Goal: Information Seeking & Learning: Learn about a topic

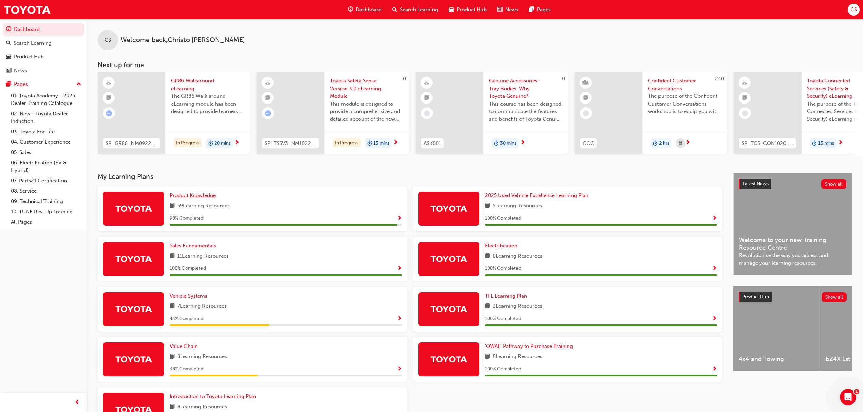
click at [198, 196] on span "Product Knowledge" at bounding box center [193, 196] width 46 height 6
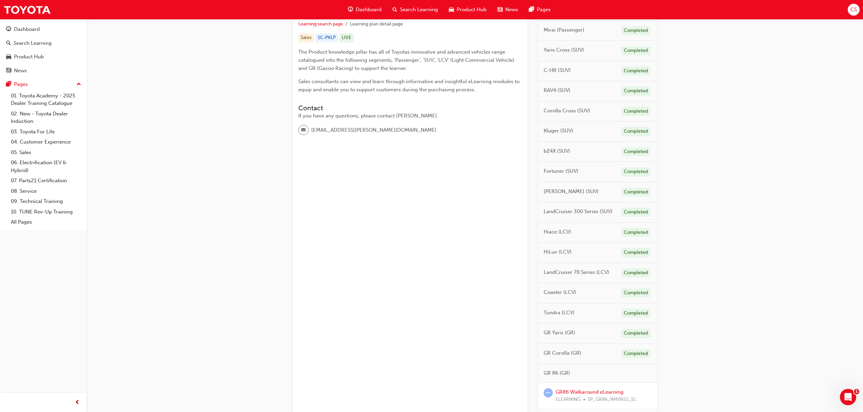
scroll to position [221, 0]
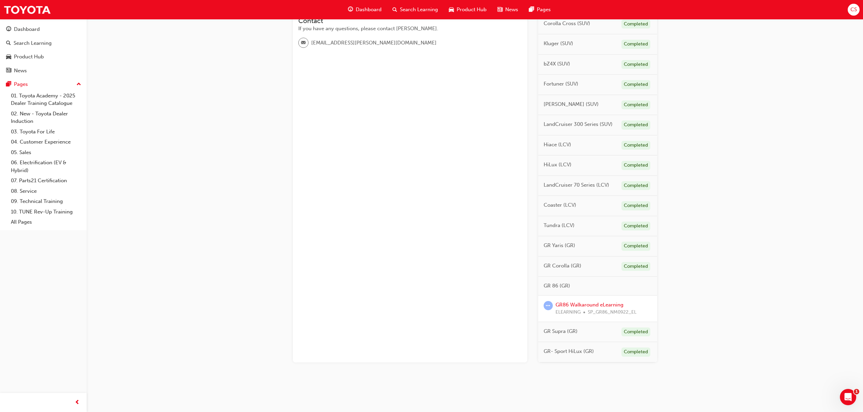
click at [365, 13] on span "Dashboard" at bounding box center [369, 10] width 26 height 8
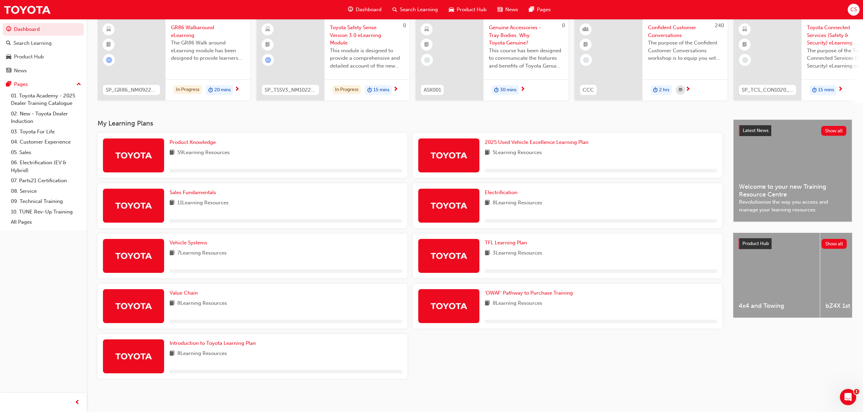
scroll to position [56, 0]
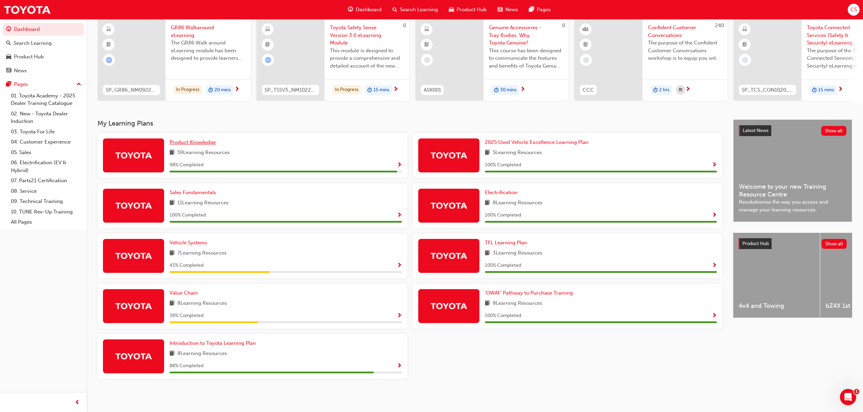
click at [205, 145] on span "Product Knowledge" at bounding box center [193, 142] width 46 height 6
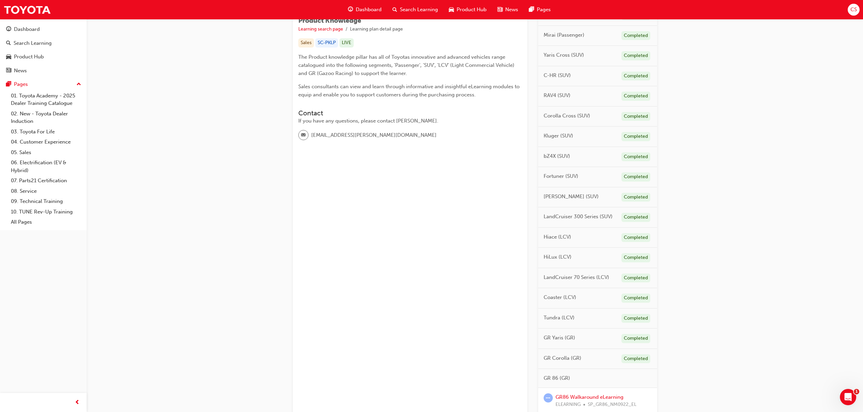
scroll to position [221, 0]
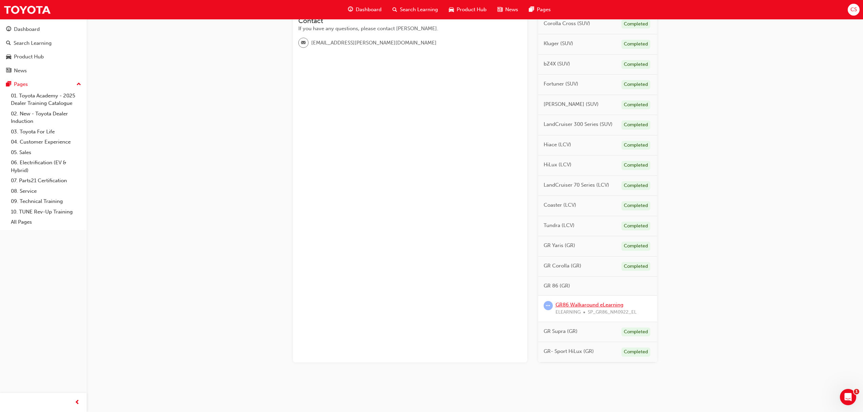
click at [588, 303] on link "GR86 Walkaround eLearning" at bounding box center [590, 305] width 68 height 6
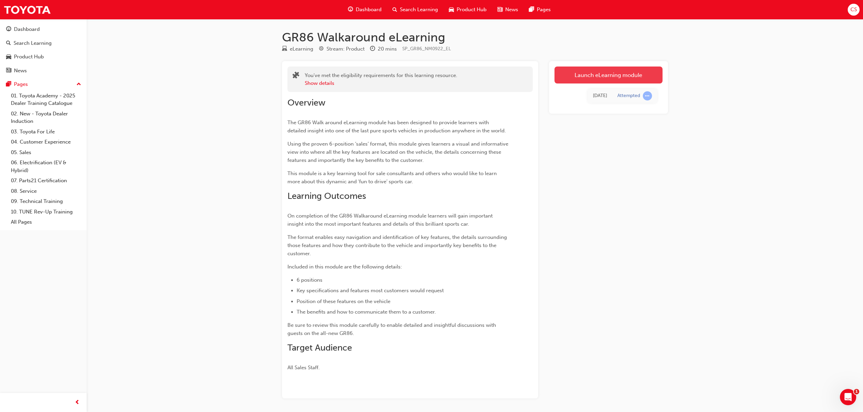
click at [598, 82] on link "Launch eLearning module" at bounding box center [608, 75] width 108 height 17
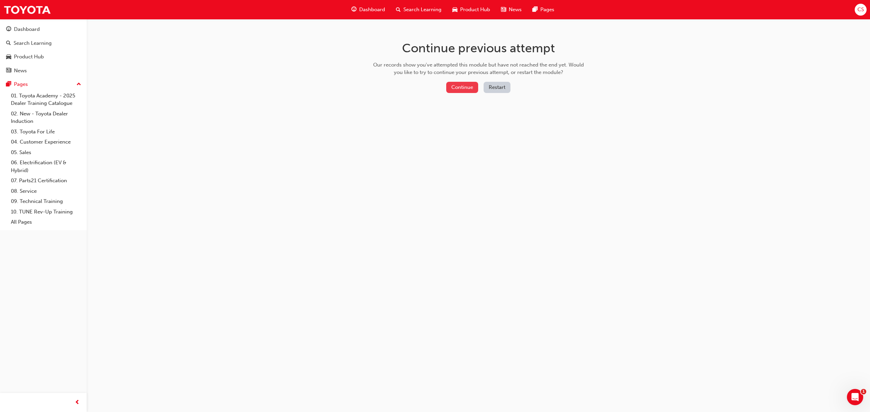
click at [463, 87] on button "Continue" at bounding box center [462, 87] width 32 height 11
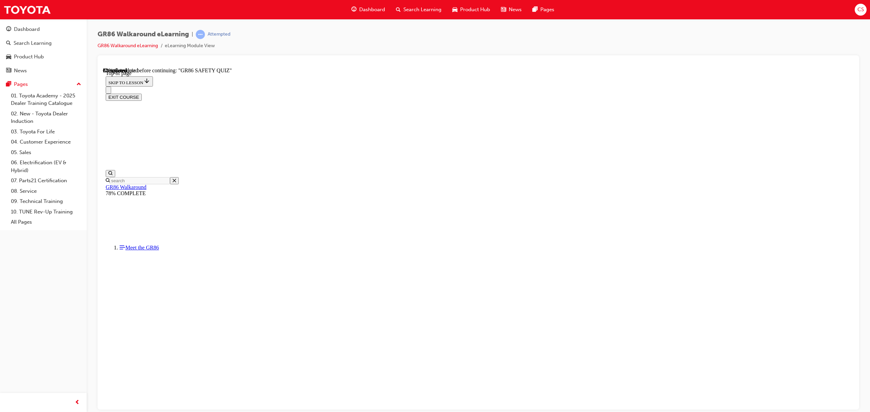
scroll to position [1364, 0]
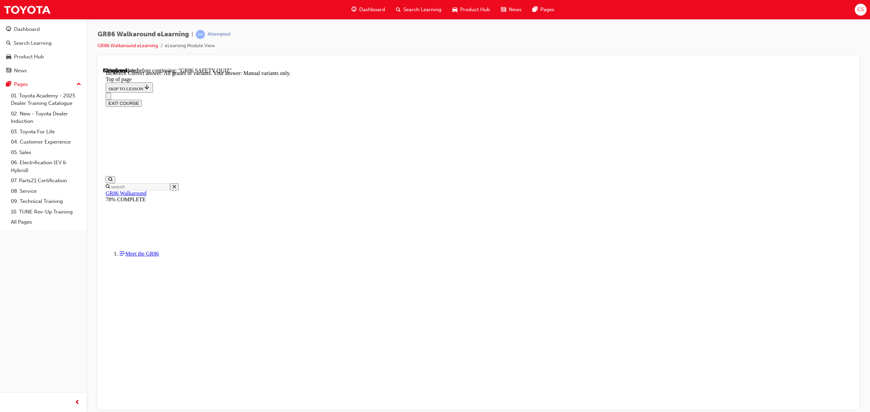
scroll to position [37, 0]
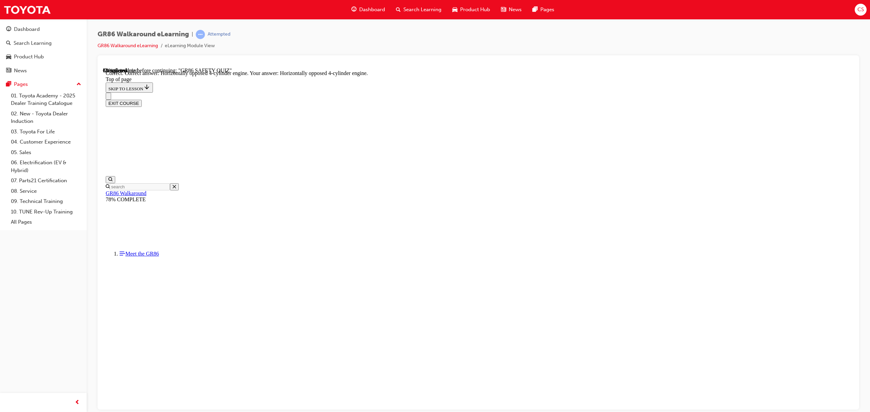
scroll to position [206, 0]
drag, startPoint x: 516, startPoint y: 373, endPoint x: 520, endPoint y: 378, distance: 5.6
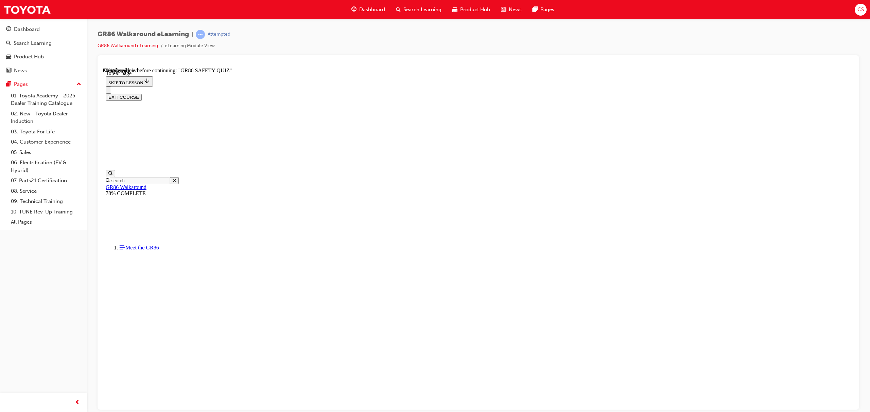
scroll to position [21, 0]
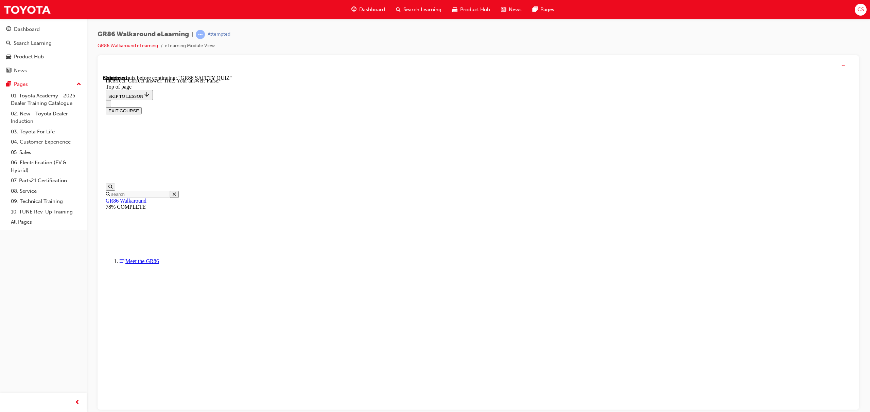
scroll to position [92, 0]
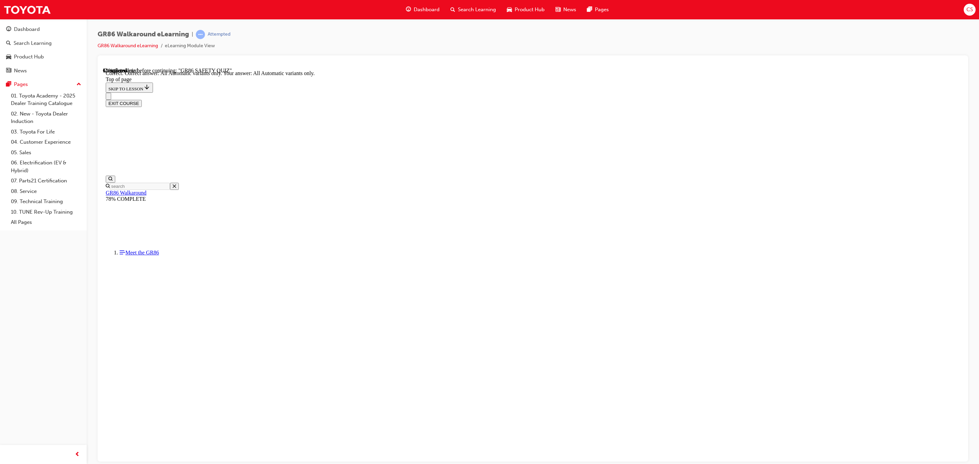
scroll to position [71, 0]
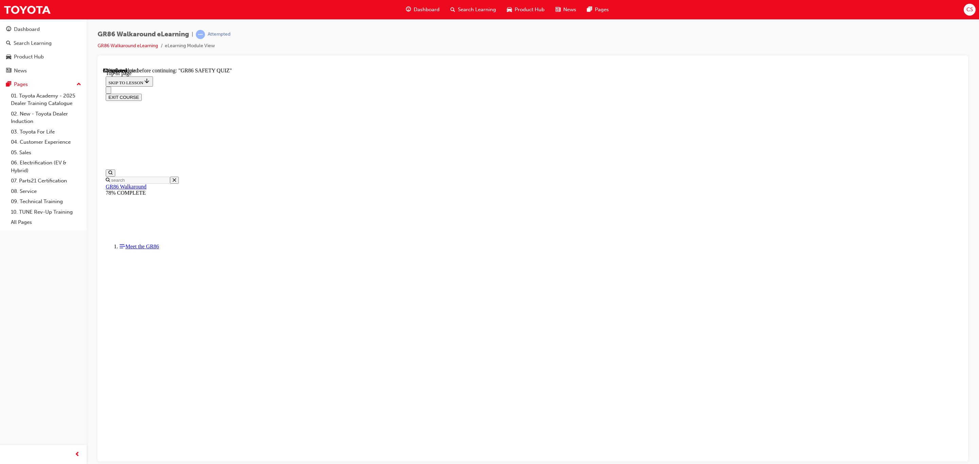
scroll to position [21, 0]
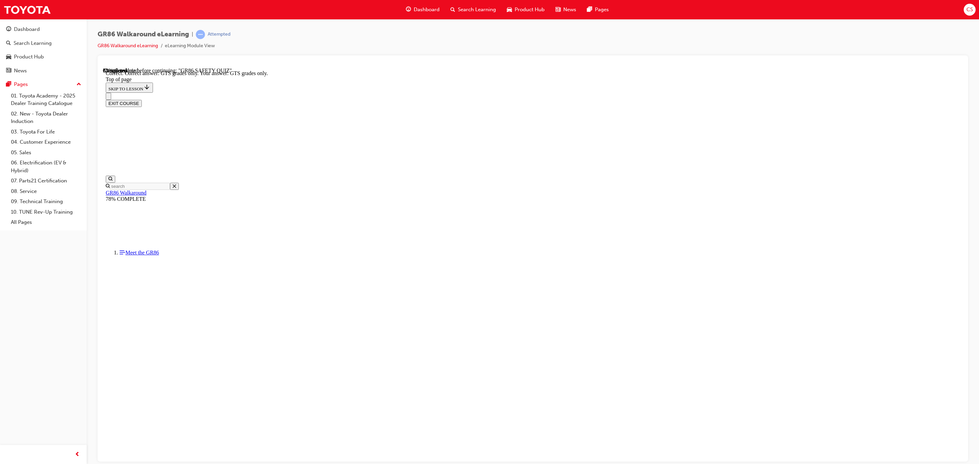
scroll to position [21, 0]
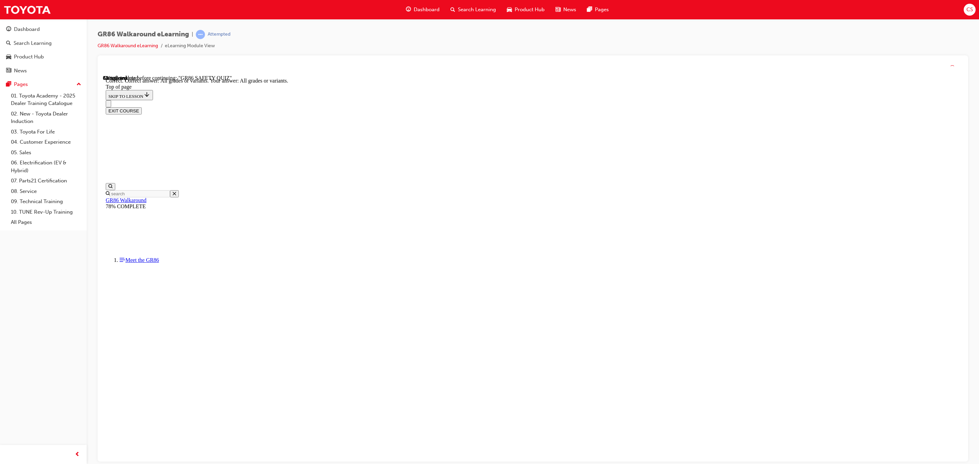
scroll to position [21, 0]
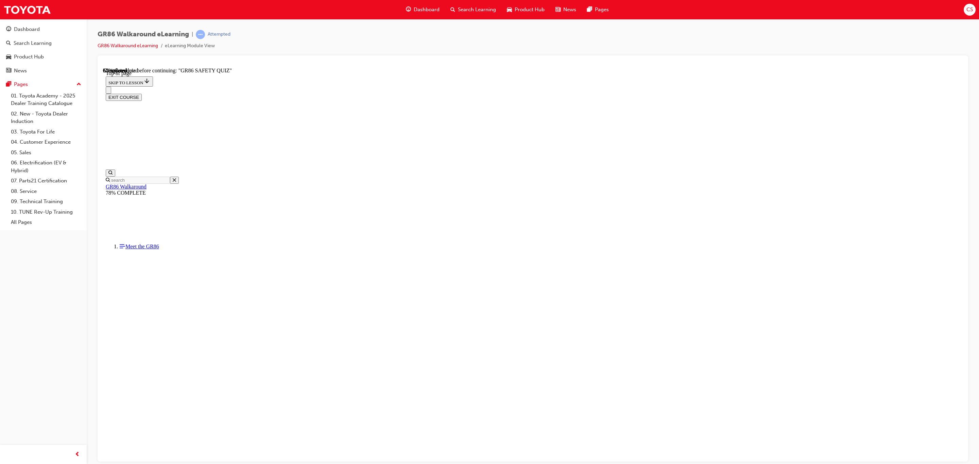
drag, startPoint x: 592, startPoint y: 433, endPoint x: 600, endPoint y: 439, distance: 10.2
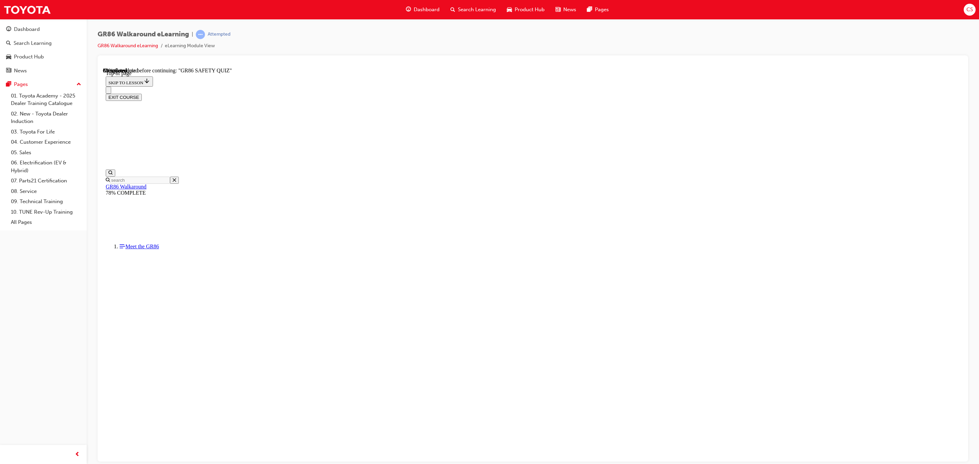
drag, startPoint x: 528, startPoint y: 247, endPoint x: 582, endPoint y: 339, distance: 107.2
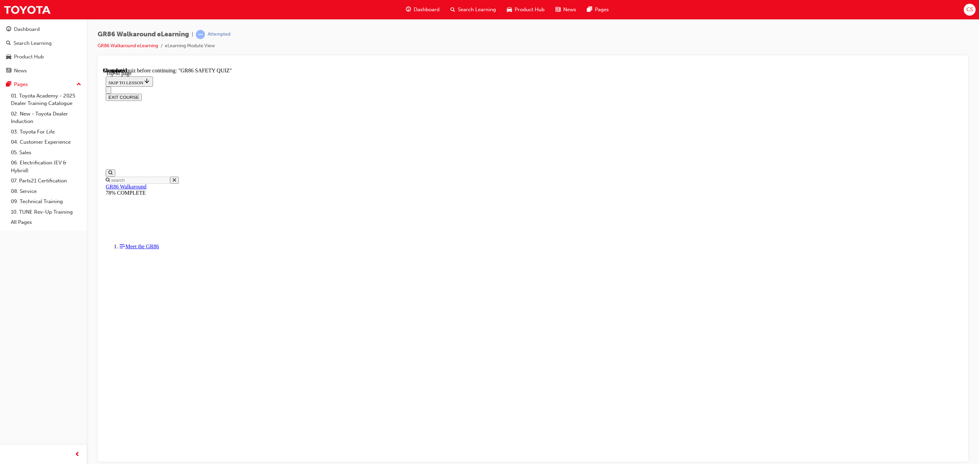
scroll to position [21, 0]
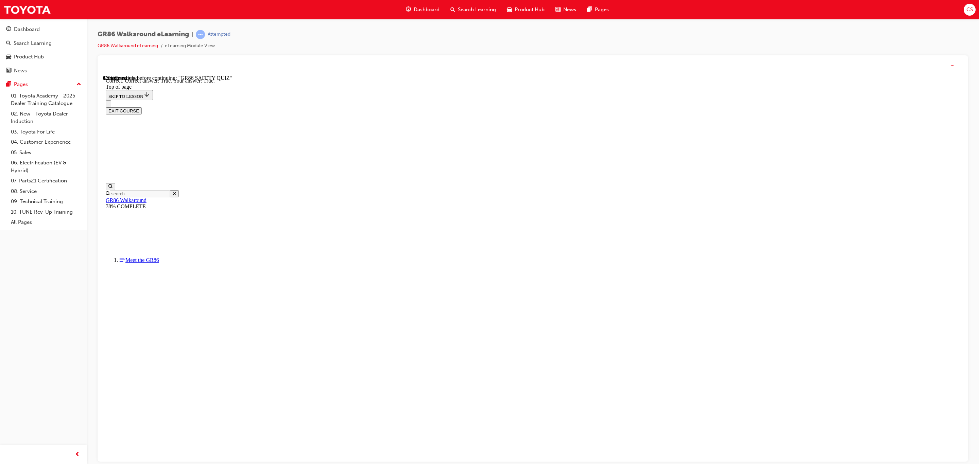
scroll to position [41, 0]
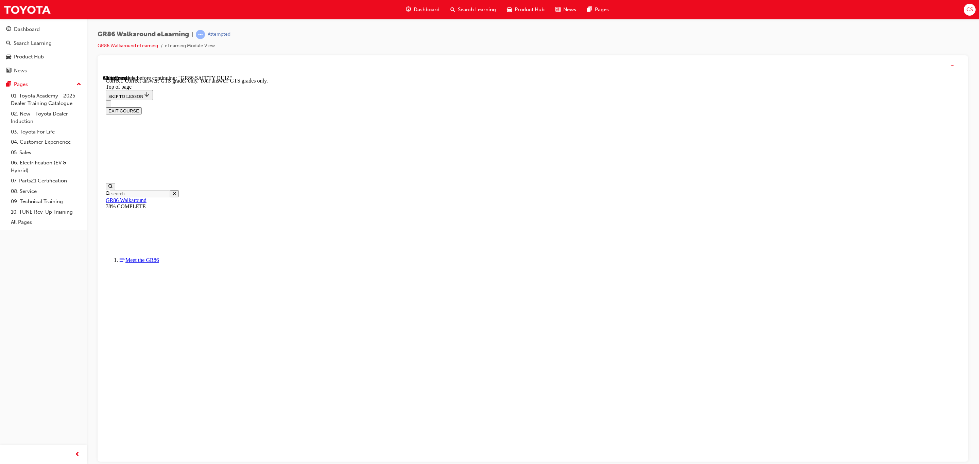
scroll to position [21, 0]
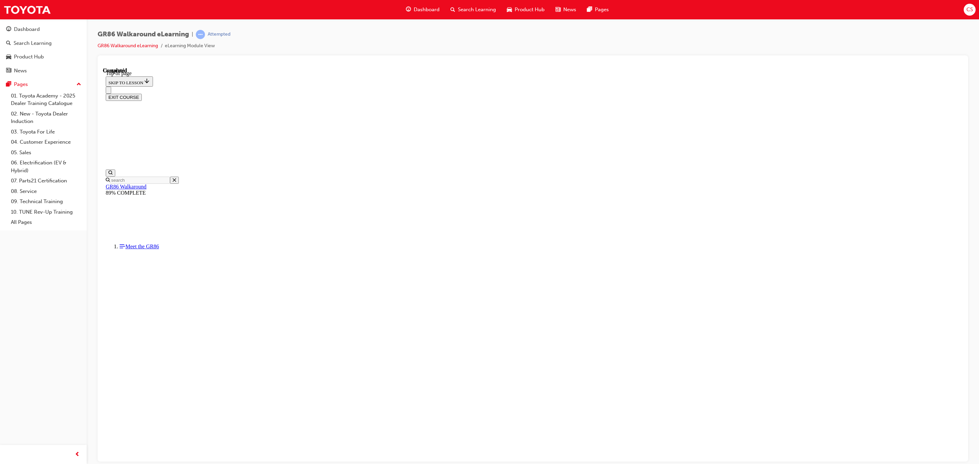
click at [424, 6] on span "Dashboard" at bounding box center [426, 10] width 26 height 8
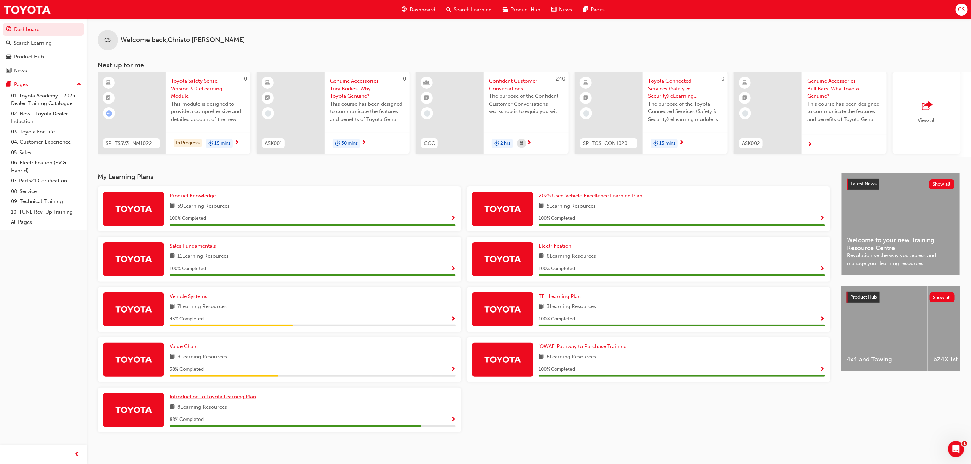
click at [230, 400] on span "Introduction to Toyota Learning Plan" at bounding box center [213, 397] width 86 height 6
click at [184, 299] on span "Vehicle Systems" at bounding box center [189, 296] width 38 height 6
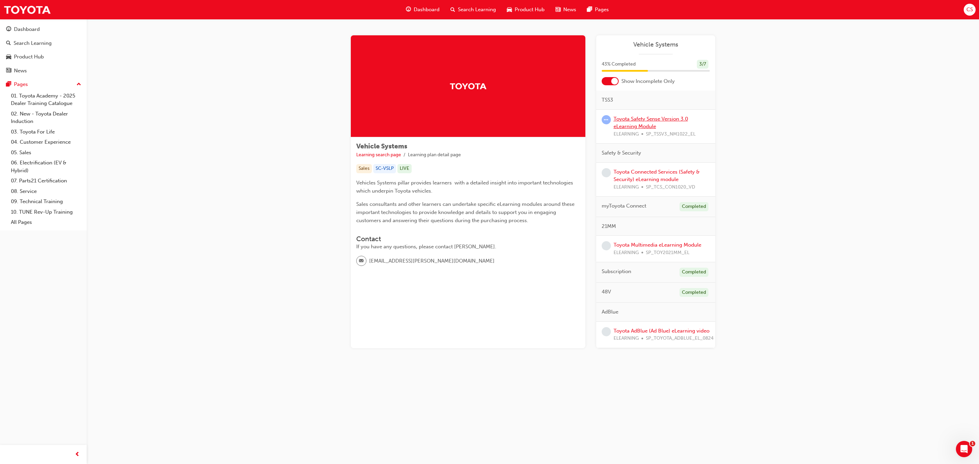
click at [640, 118] on link "Toyota Safety Sense Version 3.0 eLearning Module" at bounding box center [650, 123] width 74 height 14
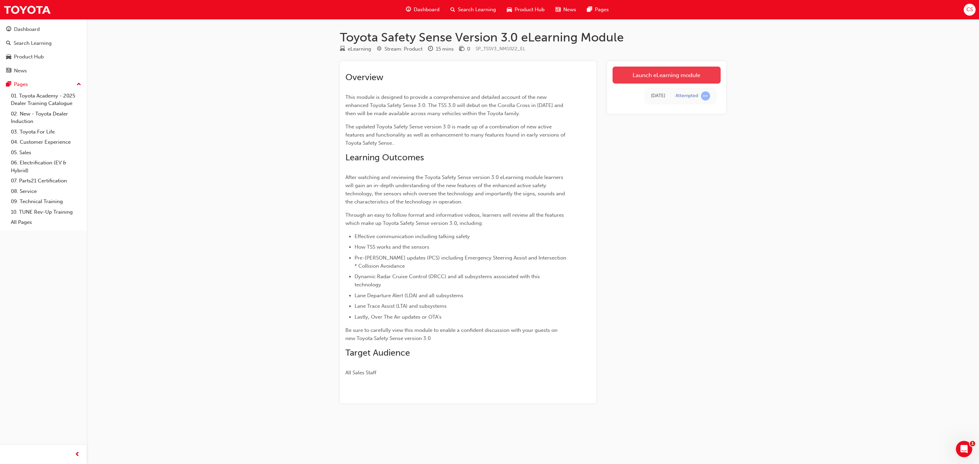
click at [655, 75] on link "Launch eLearning module" at bounding box center [666, 75] width 108 height 17
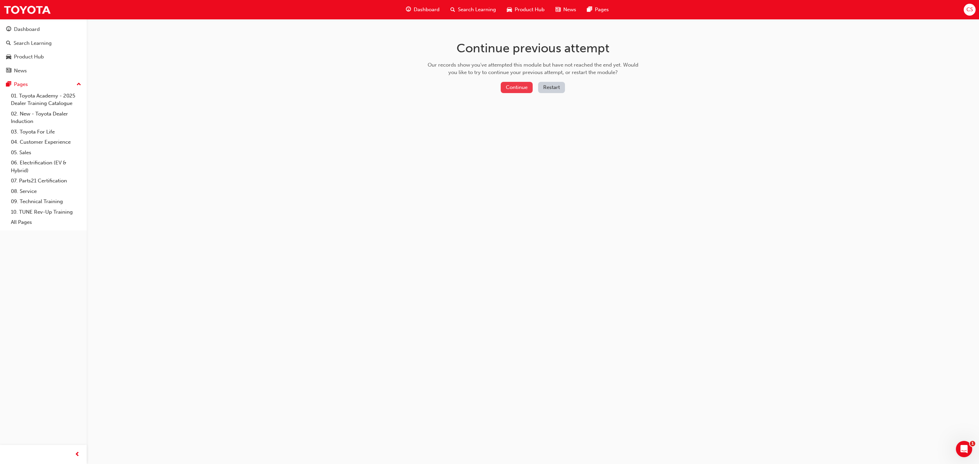
click at [517, 85] on button "Continue" at bounding box center [516, 87] width 32 height 11
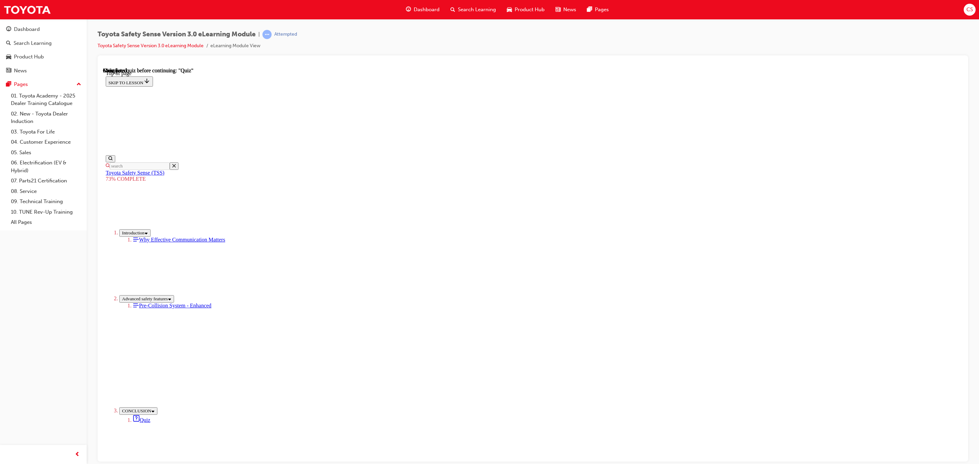
scroll to position [21, 0]
